Goal: Check status: Check status

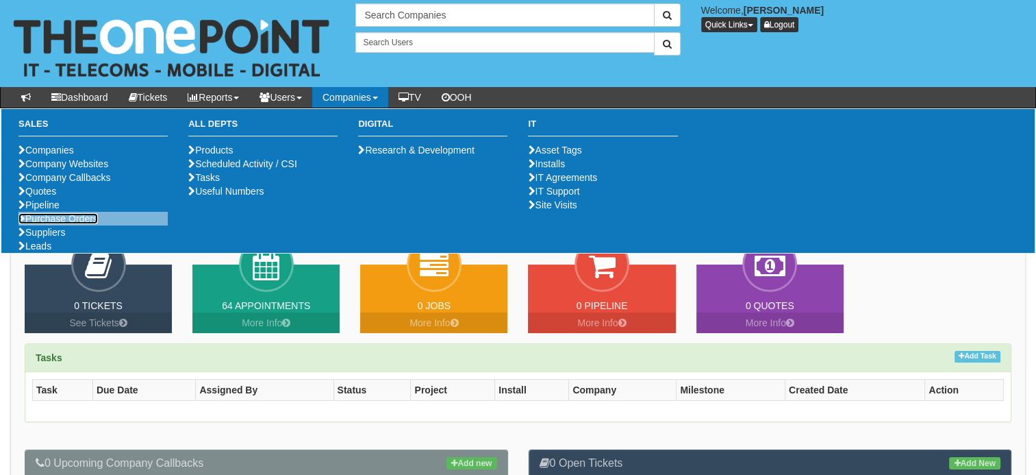
click at [90, 224] on link "Purchase Orders" at bounding box center [57, 218] width 79 height 11
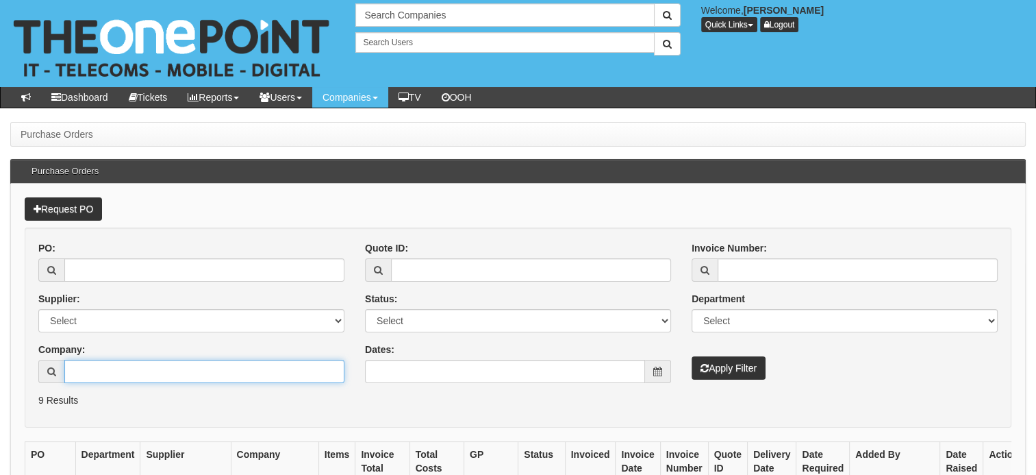
click at [71, 369] on input "Company:" at bounding box center [204, 371] width 280 height 23
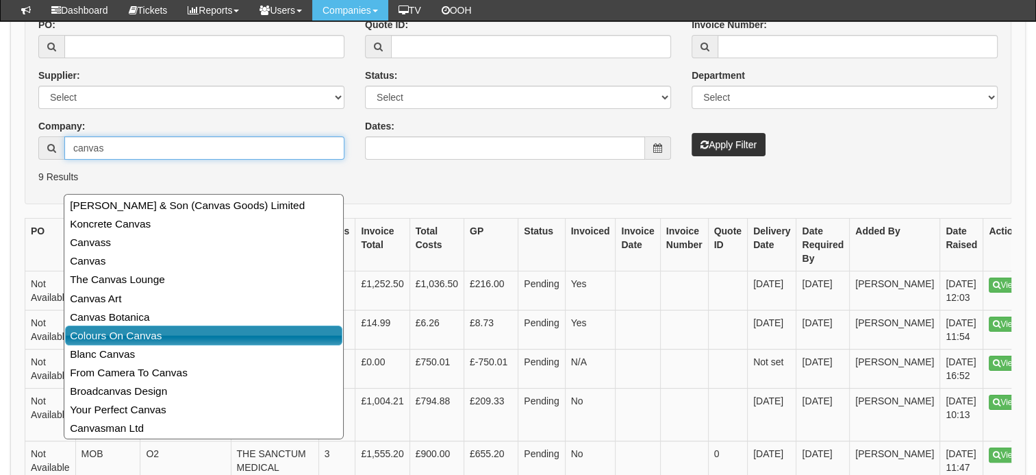
scroll to position [189, 0]
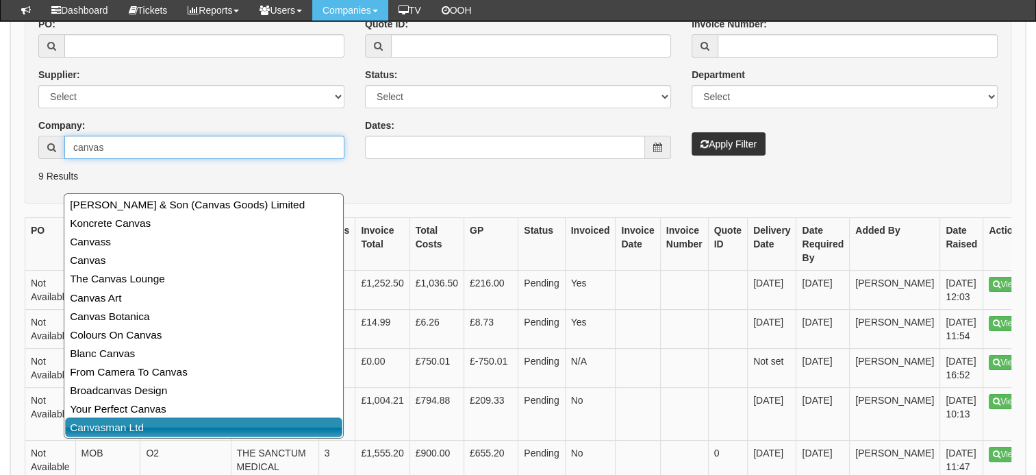
click at [127, 423] on link "Canvasman Ltd" at bounding box center [203, 427] width 277 height 20
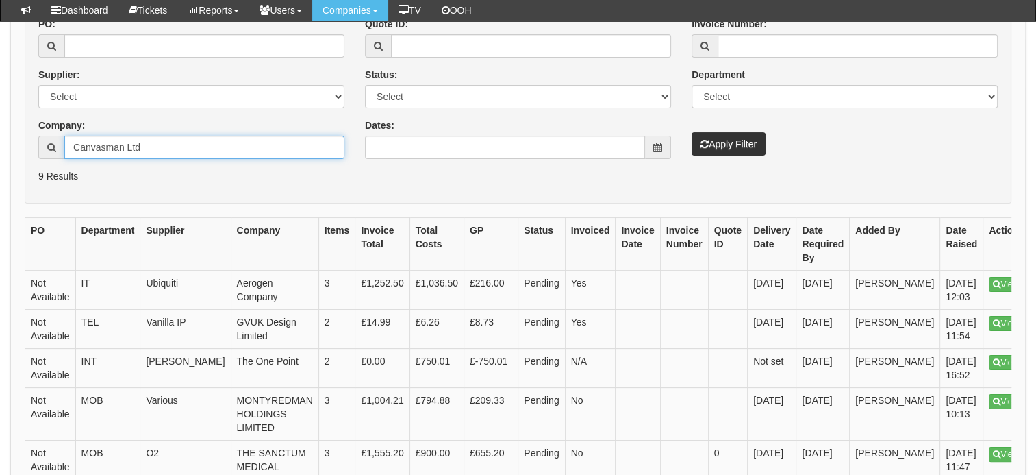
type input "Canvasman Ltd"
click at [754, 150] on button "Apply Filter" at bounding box center [729, 143] width 74 height 23
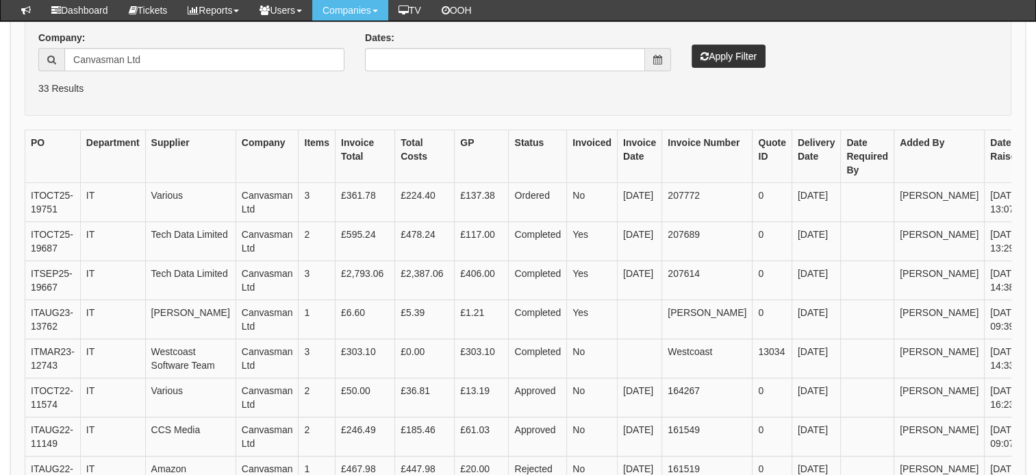
scroll to position [322, 0]
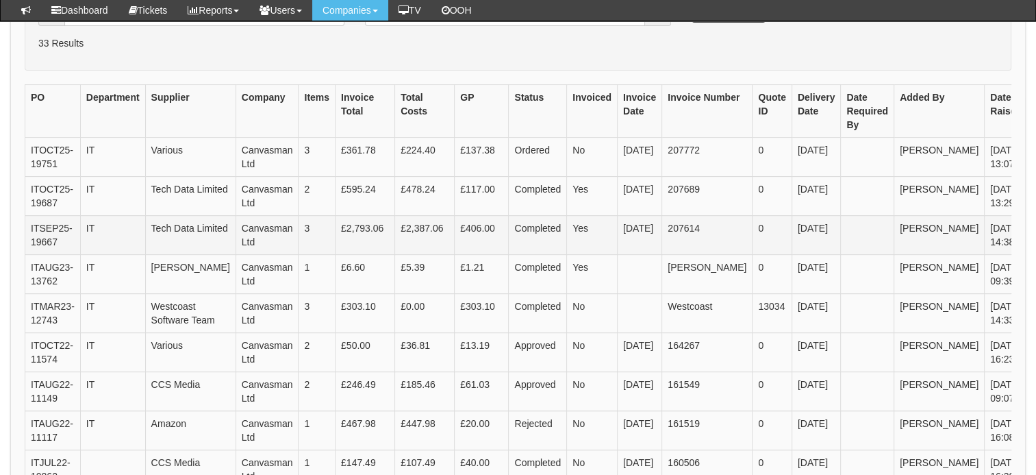
click at [1036, 234] on icon at bounding box center [1042, 229] width 8 height 8
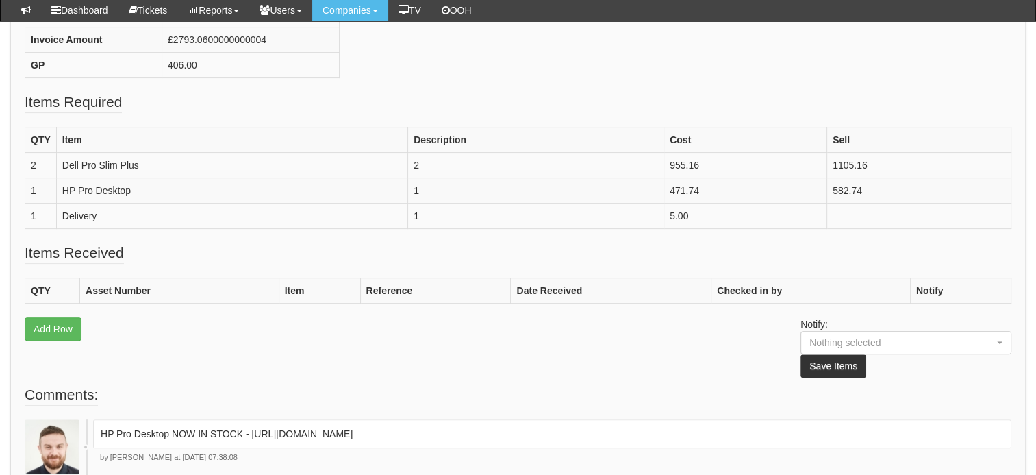
scroll to position [455, 0]
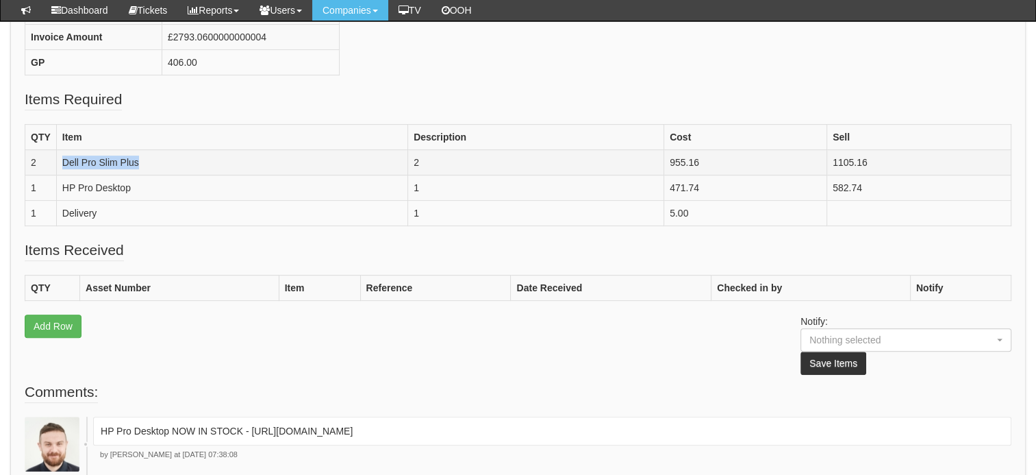
drag, startPoint x: 177, startPoint y: 175, endPoint x: 59, endPoint y: 172, distance: 118.5
click at [59, 172] on td "Dell Pro Slim Plus" at bounding box center [231, 162] width 351 height 25
click at [223, 118] on fieldset "Items Required QTY Item Description Cost Sell 2 Dell Pro Slim Plus 2 955.16 110…" at bounding box center [518, 164] width 987 height 151
drag, startPoint x: 140, startPoint y: 173, endPoint x: 55, endPoint y: 168, distance: 85.0
click at [55, 168] on tr "2 Dell Pro Slim Plus 2 955.16 1105.16" at bounding box center [518, 162] width 986 height 25
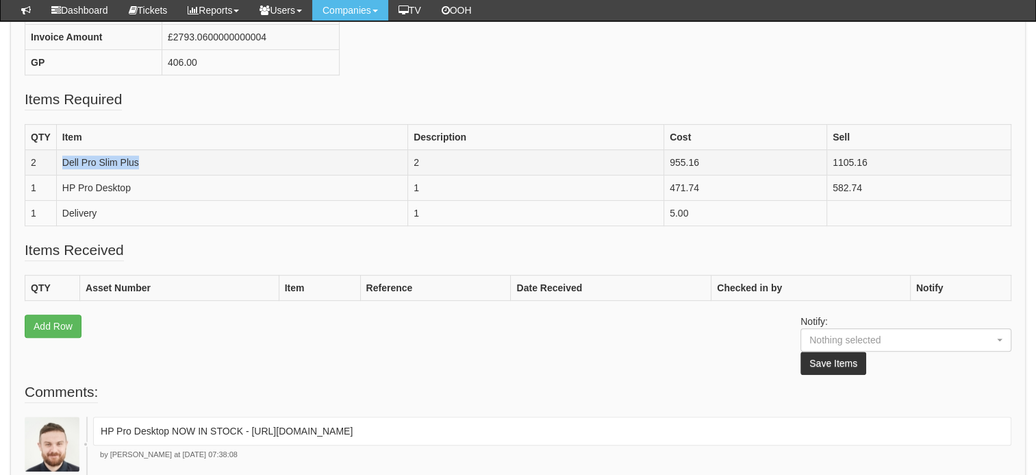
copy tr "Dell Pro Slim Plus"
drag, startPoint x: 144, startPoint y: 197, endPoint x: 62, endPoint y: 199, distance: 82.2
click at [62, 199] on td "HP Pro Desktop" at bounding box center [231, 187] width 351 height 25
copy td "HP Pro Desktop"
click at [202, 349] on fieldset "Items Received QTY Asset Number Item Reference Date Received Checked in by Noti…" at bounding box center [518, 311] width 987 height 142
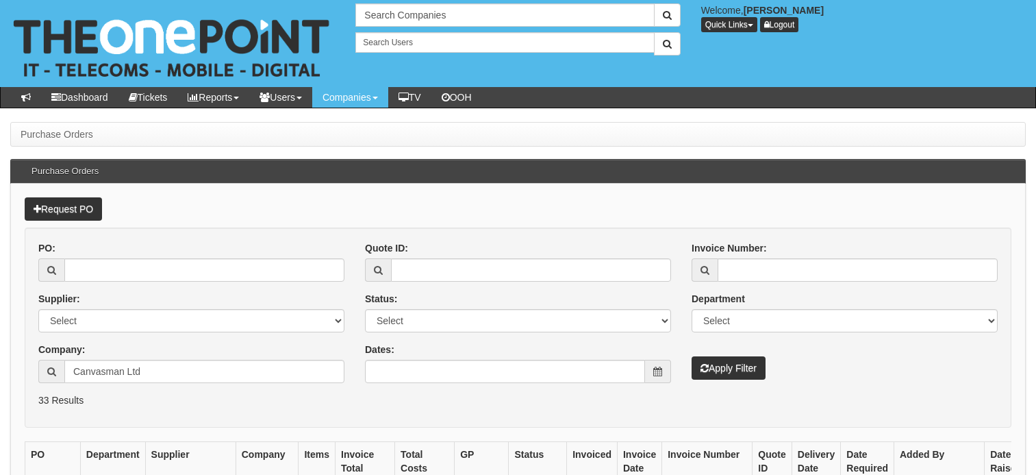
scroll to position [357, 0]
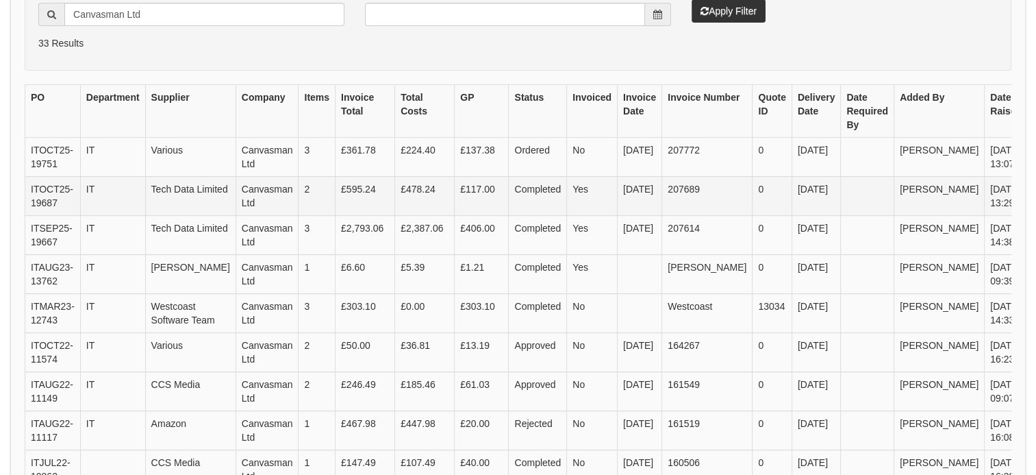
click at [1033, 197] on link "View" at bounding box center [1050, 190] width 34 height 15
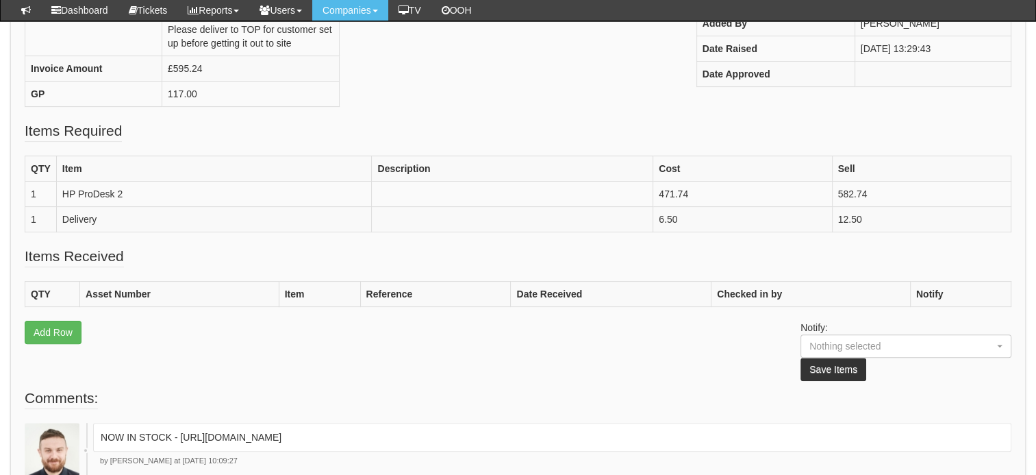
scroll to position [315, 0]
drag, startPoint x: 155, startPoint y: 227, endPoint x: 61, endPoint y: 225, distance: 93.9
click at [61, 205] on td "HP ProDesk 2" at bounding box center [214, 192] width 316 height 25
copy td "HP ProDesk 2"
click at [142, 205] on td "HP ProDesk 2" at bounding box center [214, 192] width 316 height 25
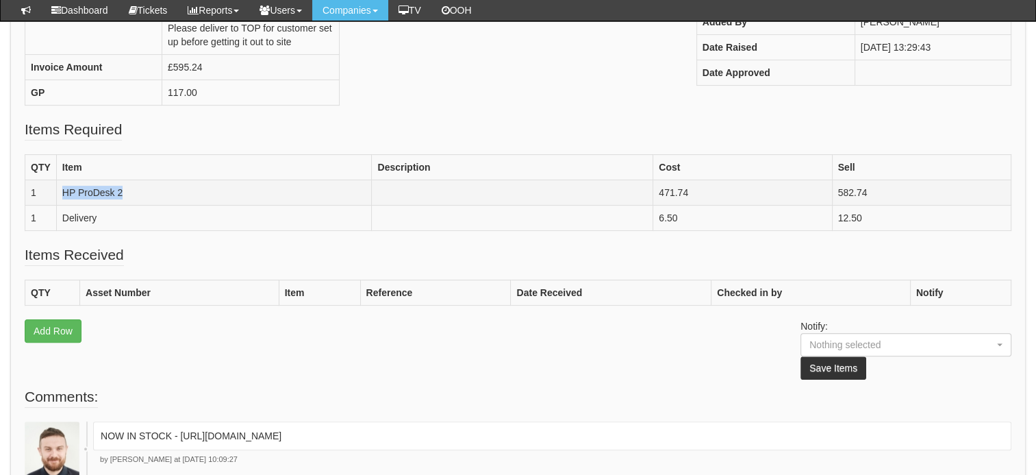
drag, startPoint x: 142, startPoint y: 231, endPoint x: 63, endPoint y: 231, distance: 79.4
click at [63, 205] on td "HP ProDesk 2" at bounding box center [214, 192] width 316 height 25
copy td "HP ProDesk 2"
